Goal: Task Accomplishment & Management: Complete application form

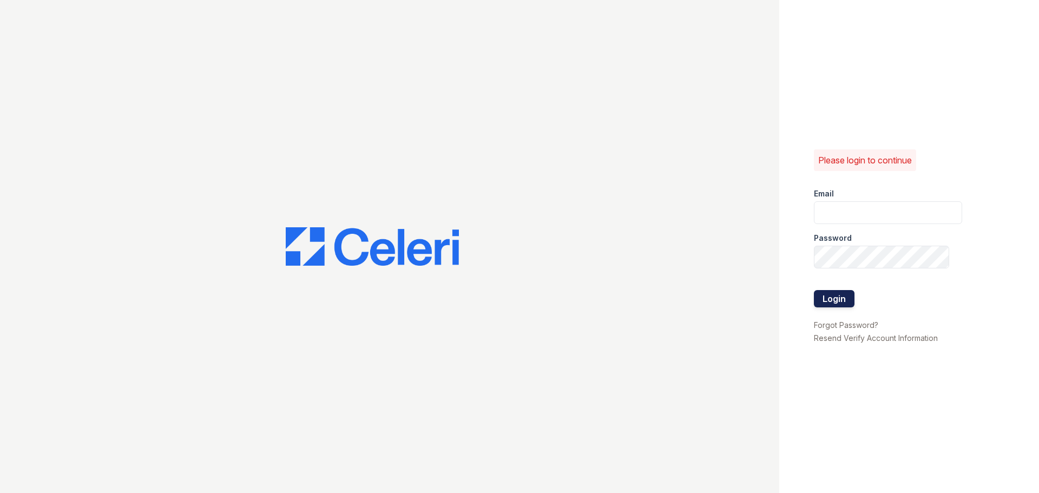
type input "reserveriversidemgr@thewoodruffway.com"
click at [832, 292] on button "Login" at bounding box center [834, 298] width 41 height 17
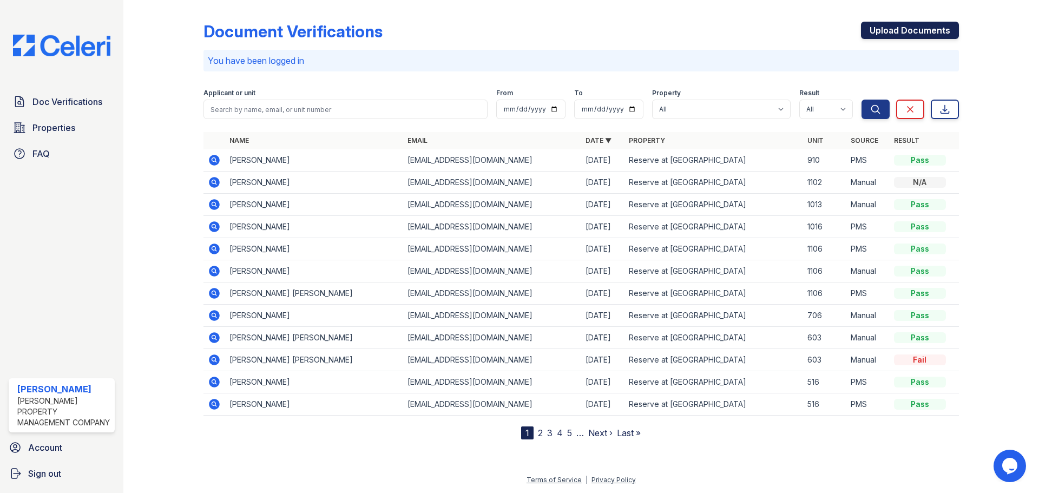
click at [914, 31] on link "Upload Documents" at bounding box center [910, 30] width 98 height 17
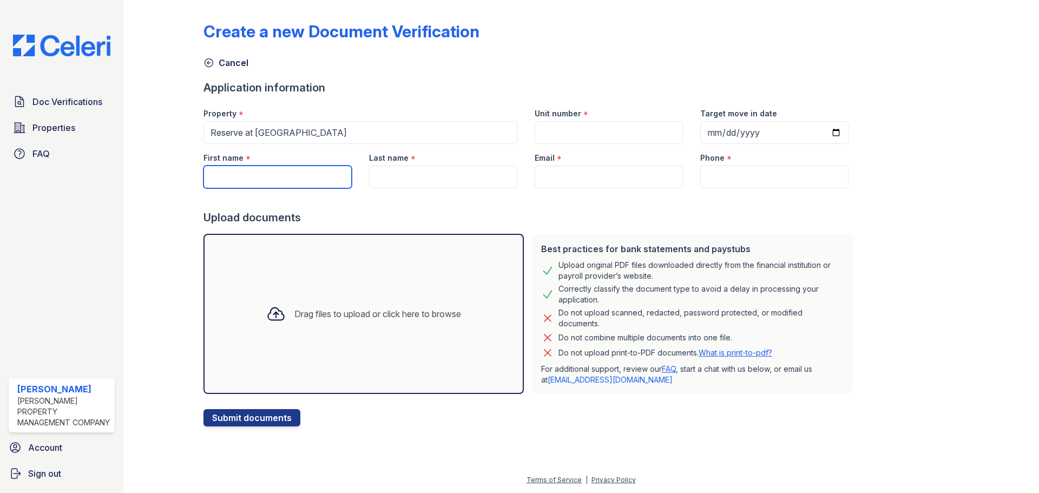
click at [306, 173] on input "First name" at bounding box center [277, 177] width 148 height 23
type input "Jada"
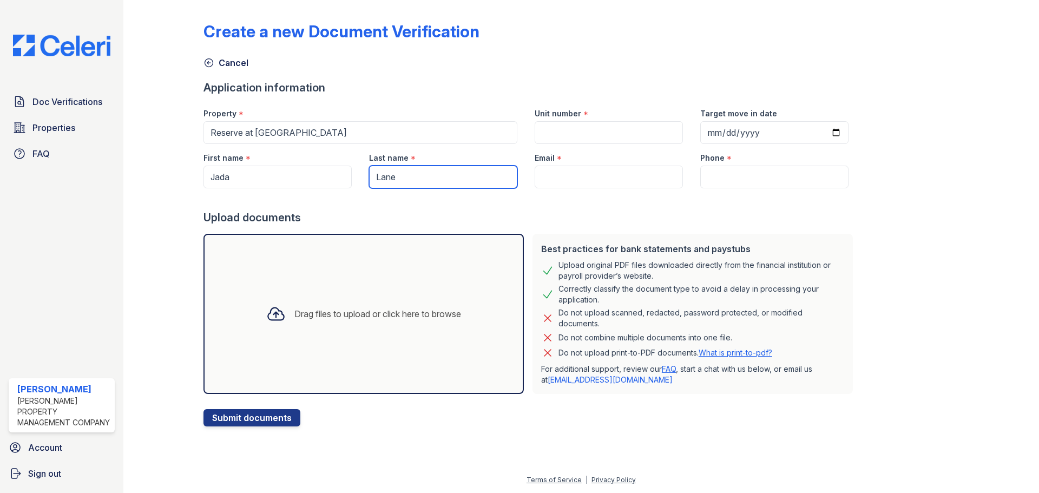
type input "Lane"
paste input "[EMAIL_ADDRESS][DOMAIN_NAME]"
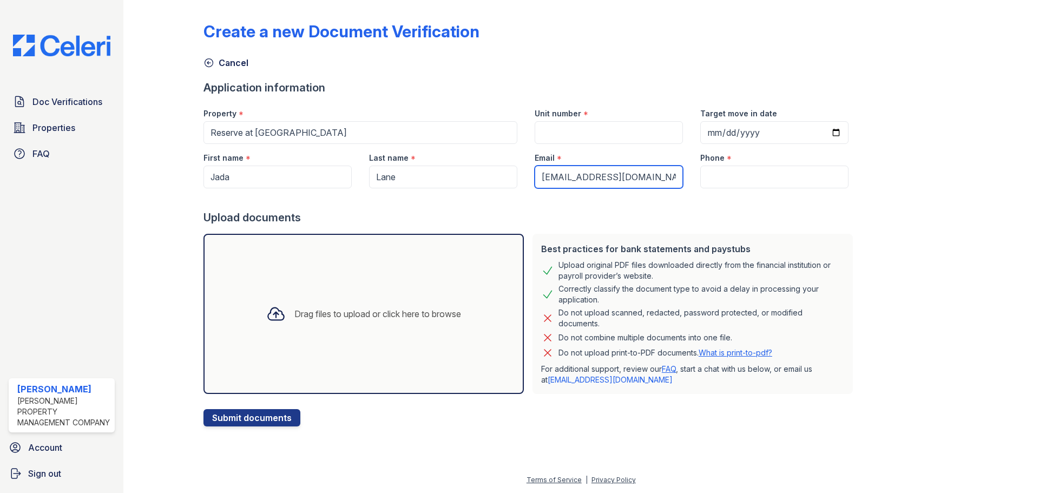
type input "[EMAIL_ADDRESS][DOMAIN_NAME]"
drag, startPoint x: 715, startPoint y: 175, endPoint x: 533, endPoint y: 84, distance: 202.5
click at [715, 175] on input "Phone" at bounding box center [774, 177] width 148 height 23
paste input "(404) 263-6945"
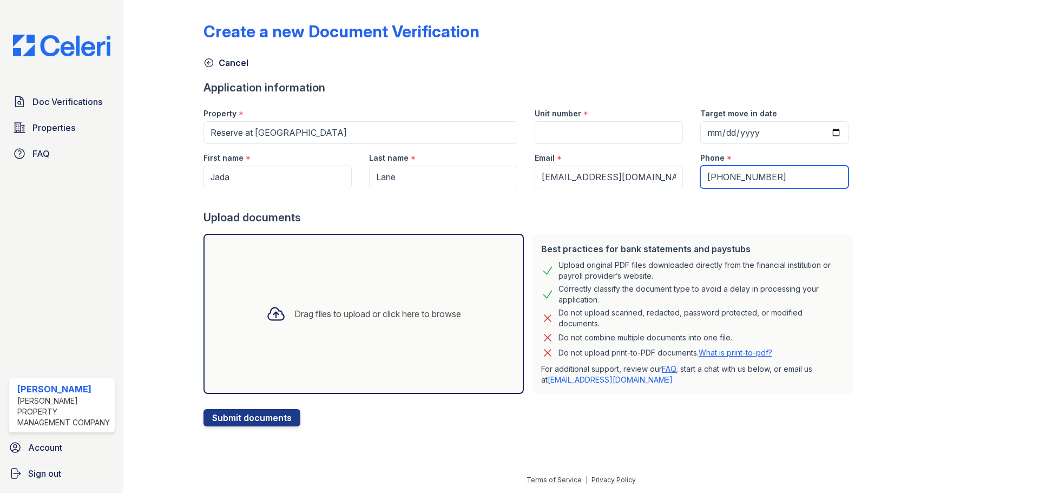
type input "(404) 263-6945"
click at [583, 130] on input "Unit number" at bounding box center [608, 132] width 148 height 23
type input "912"
click at [359, 324] on div "Drag files to upload or click here to browse" at bounding box center [364, 313] width 212 height 37
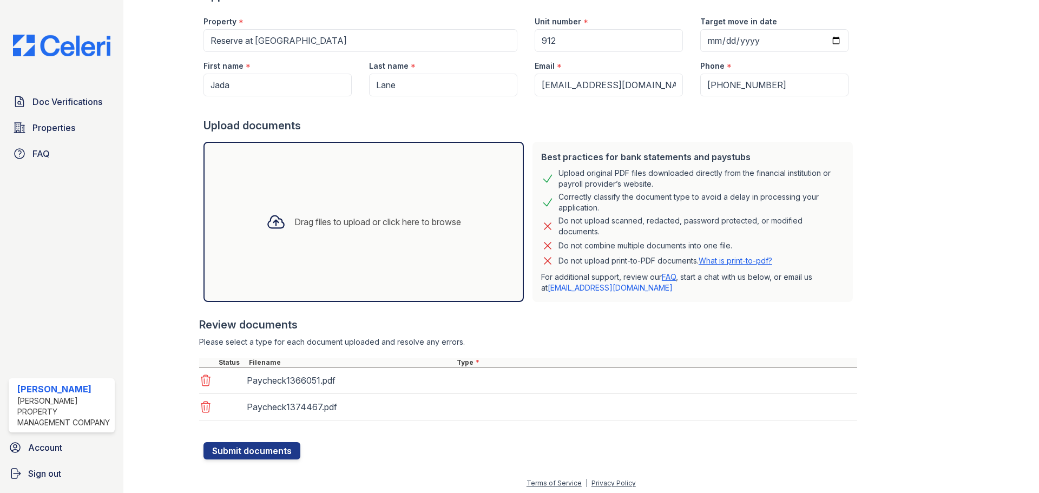
scroll to position [95, 0]
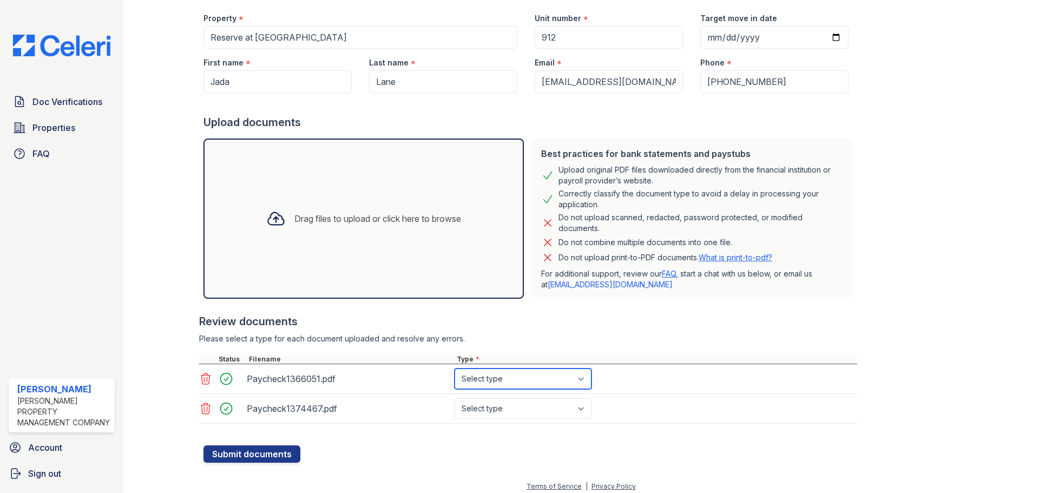
click at [517, 378] on select "Select type Paystub Bank Statement Offer Letter Tax Documents Benefit Award Let…" at bounding box center [522, 378] width 137 height 21
select select "paystub"
click at [454, 368] on select "Select type Paystub Bank Statement Offer Letter Tax Documents Benefit Award Let…" at bounding box center [522, 378] width 137 height 21
drag, startPoint x: 498, startPoint y: 395, endPoint x: 498, endPoint y: 410, distance: 14.6
click at [498, 395] on div "Paycheck1374467.pdf Select type Paystub Bank Statement Offer Letter Tax Documen…" at bounding box center [528, 409] width 658 height 30
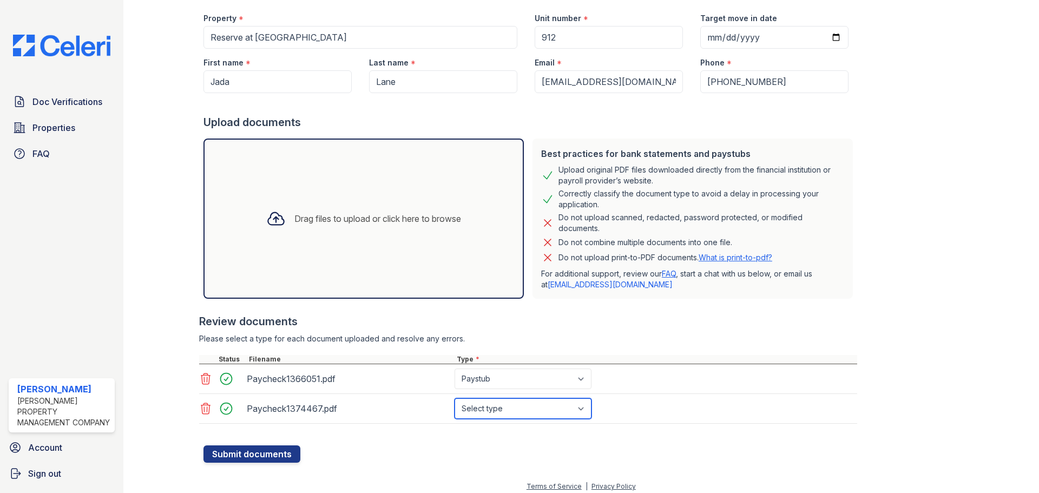
click at [498, 410] on select "Select type Paystub Bank Statement Offer Letter Tax Documents Benefit Award Let…" at bounding box center [522, 408] width 137 height 21
select select "paystub"
click at [454, 398] on select "Select type Paystub Bank Statement Offer Letter Tax Documents Benefit Award Let…" at bounding box center [522, 408] width 137 height 21
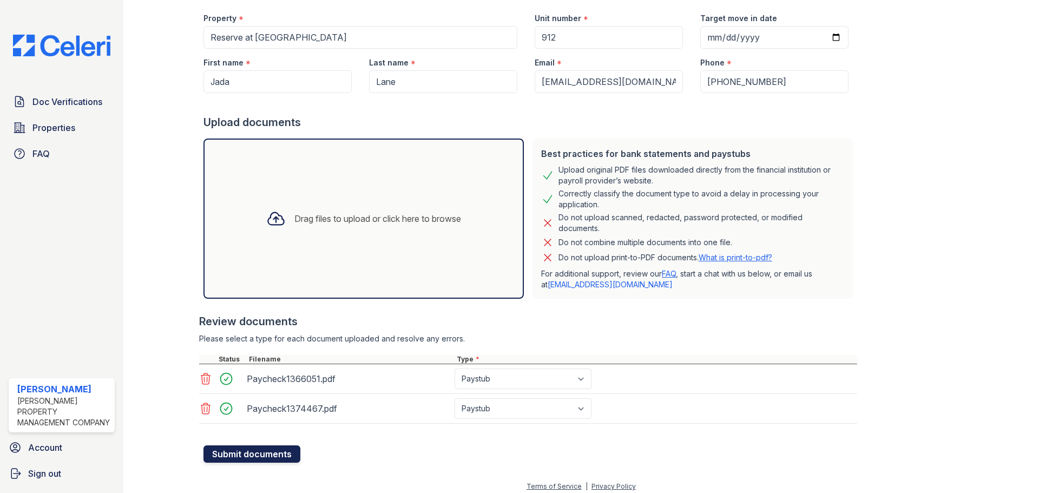
click at [282, 450] on button "Submit documents" at bounding box center [251, 453] width 97 height 17
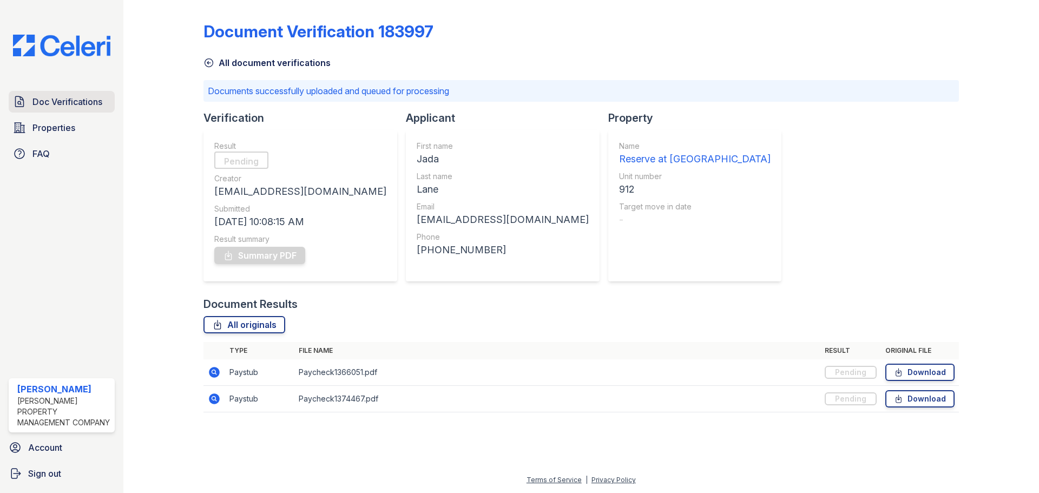
click at [70, 97] on span "Doc Verifications" at bounding box center [67, 101] width 70 height 13
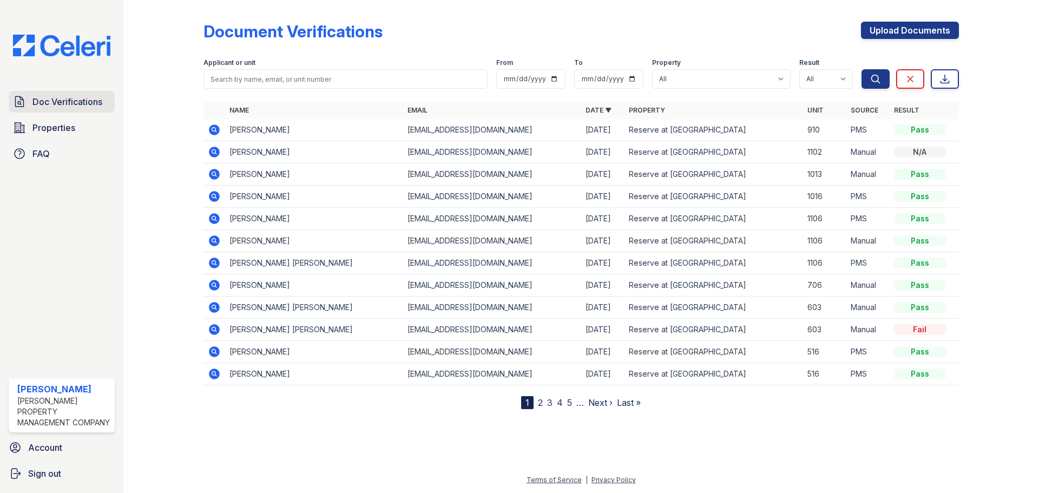
click at [72, 96] on span "Doc Verifications" at bounding box center [67, 101] width 70 height 13
click at [71, 110] on link "Doc Verifications" at bounding box center [62, 102] width 106 height 22
click at [82, 107] on span "Doc Verifications" at bounding box center [67, 101] width 70 height 13
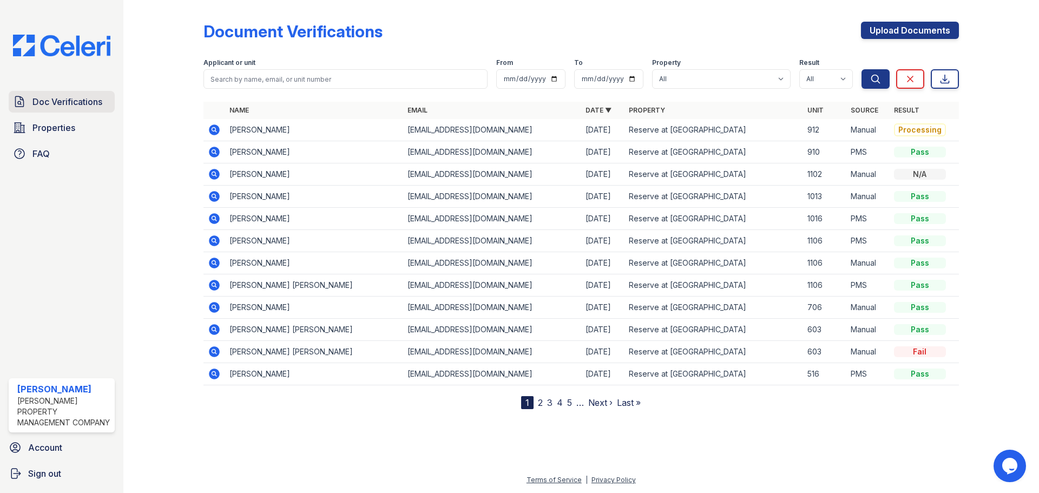
drag, startPoint x: 44, startPoint y: 88, endPoint x: 46, endPoint y: 96, distance: 8.3
click at [45, 93] on div "Doc Verifications Properties FAQ [PERSON_NAME] Property Management Company Acco…" at bounding box center [61, 246] width 123 height 493
click at [46, 98] on span "Doc Verifications" at bounding box center [67, 101] width 70 height 13
